Goal: Submit feedback/report problem

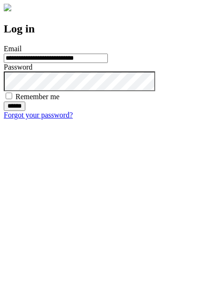
click at [25, 111] on input "******" at bounding box center [15, 105] width 22 height 9
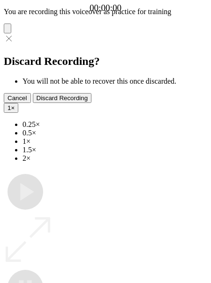
type input "**********"
